Goal: Task Accomplishment & Management: Use online tool/utility

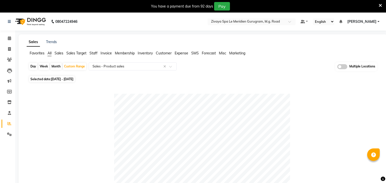
select select "filtered_report"
select select "pdf"
click at [9, 39] on icon at bounding box center [9, 38] width 3 height 4
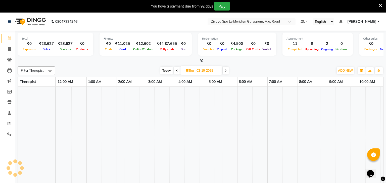
scroll to position [0, 181]
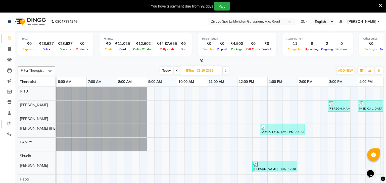
click at [12, 124] on span at bounding box center [9, 124] width 9 height 6
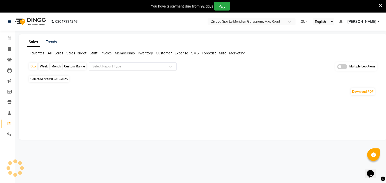
click at [119, 68] on input "text" at bounding box center [127, 66] width 72 height 5
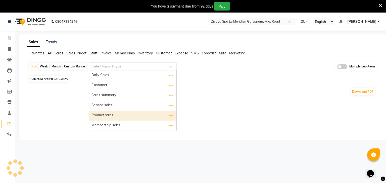
click at [117, 112] on div "Product sales" at bounding box center [132, 116] width 87 height 10
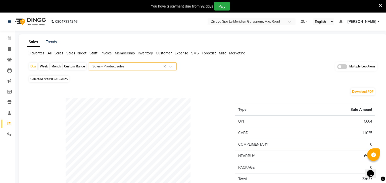
click at [342, 66] on span at bounding box center [342, 66] width 10 height 5
click at [337, 68] on input "checkbox" at bounding box center [337, 68] width 0 height 0
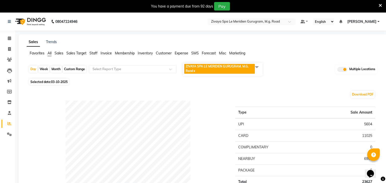
click at [55, 85] on span "Selected date: 03-10-2025" at bounding box center [49, 82] width 40 height 6
select select "10"
select select "2025"
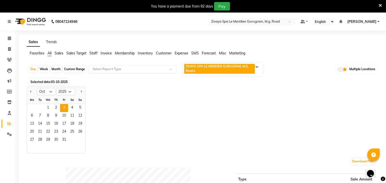
click at [114, 65] on div "Select Report Type" at bounding box center [133, 69] width 88 height 8
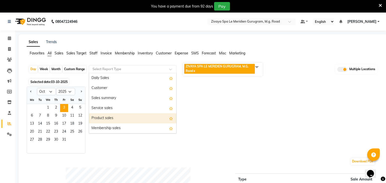
click at [106, 119] on div "Product sales" at bounding box center [132, 118] width 87 height 10
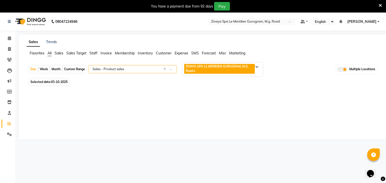
click at [56, 80] on span "03-10-2025" at bounding box center [59, 82] width 17 height 4
select select "10"
select select "2025"
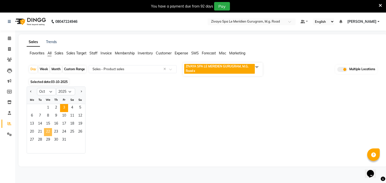
click at [50, 133] on span "22" at bounding box center [48, 132] width 8 height 8
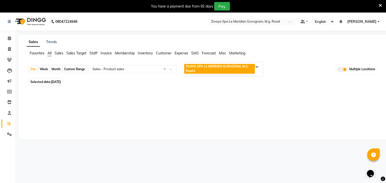
click at [50, 83] on span "Selected date: [DATE]" at bounding box center [45, 82] width 33 height 6
select select "10"
select select "2025"
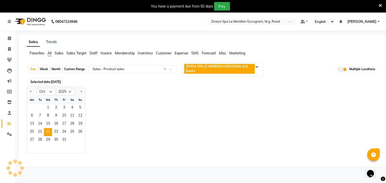
click at [78, 71] on div "Custom Range" at bounding box center [74, 69] width 23 height 7
select select "10"
select select "2025"
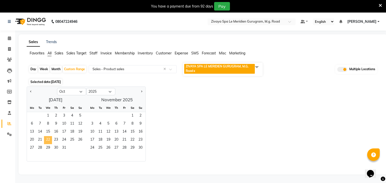
click at [47, 140] on span "22" at bounding box center [48, 140] width 8 height 8
click at [48, 146] on span "29" at bounding box center [48, 148] width 8 height 8
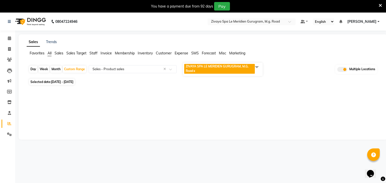
click at [67, 83] on span "[DATE] - [DATE]" at bounding box center [62, 82] width 22 height 4
select select "10"
select select "2025"
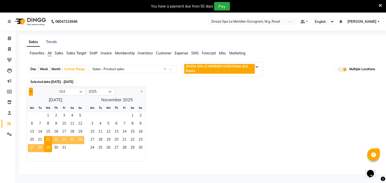
click at [29, 90] on button "Previous month" at bounding box center [31, 92] width 4 height 8
select select "9"
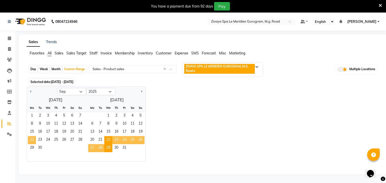
click at [33, 139] on span "22" at bounding box center [32, 140] width 8 height 8
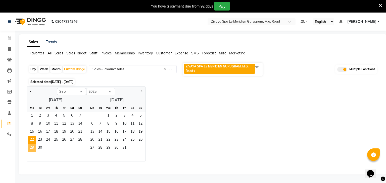
click at [31, 150] on span "29" at bounding box center [32, 148] width 8 height 8
select select "filtered_report"
select select "pdf"
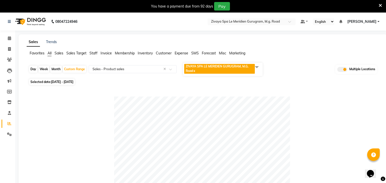
click at [63, 81] on span "[DATE] - [DATE]" at bounding box center [62, 82] width 22 height 4
select select "9"
select select "2025"
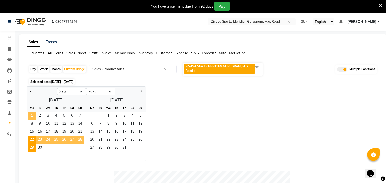
click at [32, 115] on span "1" at bounding box center [32, 116] width 8 height 8
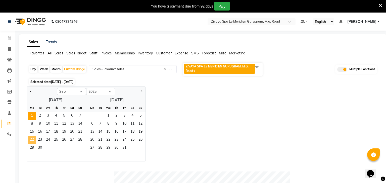
click at [30, 141] on span "22" at bounding box center [32, 140] width 8 height 8
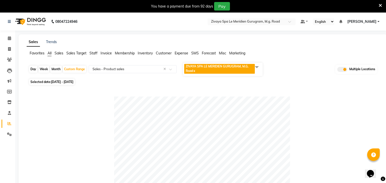
click at [70, 83] on span "[DATE] - [DATE]" at bounding box center [62, 82] width 22 height 4
select select "9"
select select "2025"
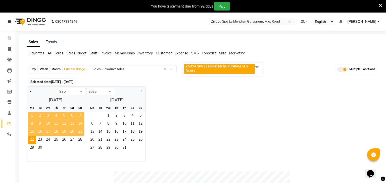
click at [31, 115] on span "1" at bounding box center [32, 116] width 8 height 8
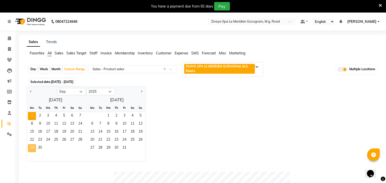
click at [31, 150] on span "29" at bounding box center [32, 148] width 8 height 8
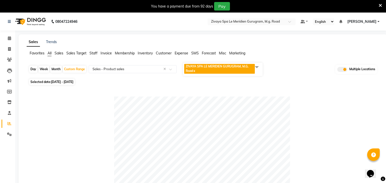
click at [73, 81] on span "[DATE] - [DATE]" at bounding box center [62, 82] width 22 height 4
select select "9"
select select "2025"
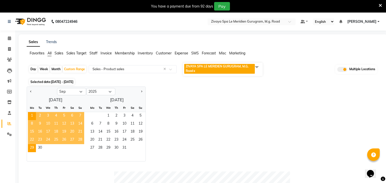
click at [30, 140] on span "22" at bounding box center [32, 140] width 8 height 8
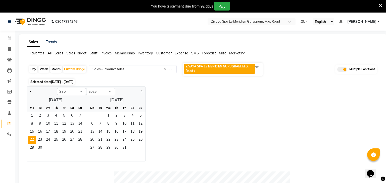
click at [35, 69] on div "Day" at bounding box center [33, 69] width 8 height 7
select select "9"
select select "2025"
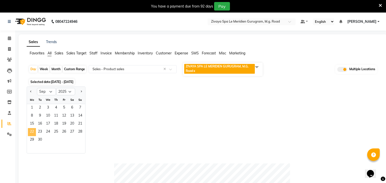
click at [31, 133] on span "22" at bounding box center [32, 132] width 8 height 8
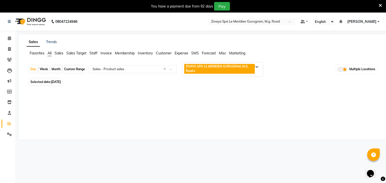
click at [56, 83] on span "[DATE]" at bounding box center [56, 82] width 10 height 4
select select "9"
select select "2025"
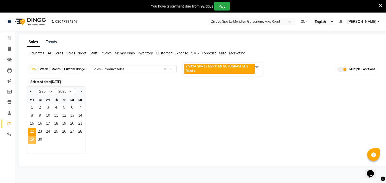
click at [32, 138] on span "29" at bounding box center [32, 140] width 8 height 8
select select "filtered_report"
select select "pdf"
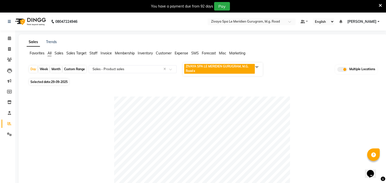
click at [57, 83] on span "29-09-2025" at bounding box center [59, 82] width 17 height 4
select select "9"
select select "2025"
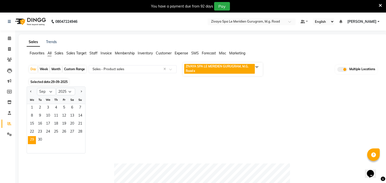
click at [83, 71] on div "Custom Range" at bounding box center [74, 69] width 23 height 7
select select "9"
select select "2025"
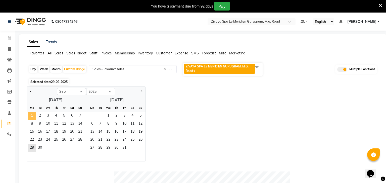
click at [35, 115] on span "1" at bounding box center [32, 116] width 8 height 8
click at [35, 140] on span "22" at bounding box center [32, 140] width 8 height 8
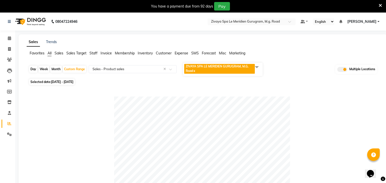
click at [71, 80] on span "[DATE] - [DATE]" at bounding box center [62, 82] width 22 height 4
select select "9"
select select "2025"
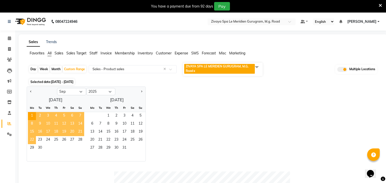
click at [34, 139] on span "22" at bounding box center [32, 140] width 8 height 8
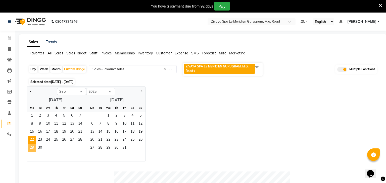
click at [34, 148] on span "29" at bounding box center [32, 148] width 8 height 8
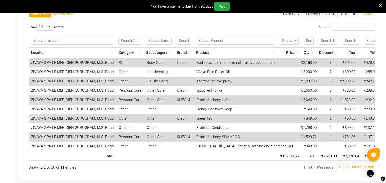
scroll to position [269, 0]
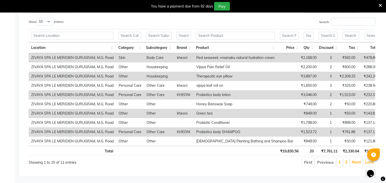
click at [346, 158] on li "2" at bounding box center [346, 162] width 6 height 9
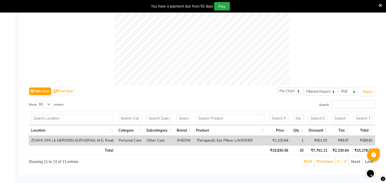
scroll to position [186, 0]
click at [339, 163] on link "1" at bounding box center [338, 161] width 3 height 5
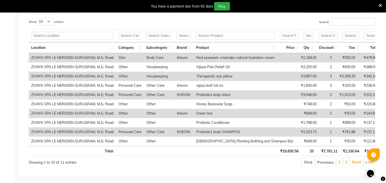
scroll to position [269, 0]
